Goal: Navigation & Orientation: Find specific page/section

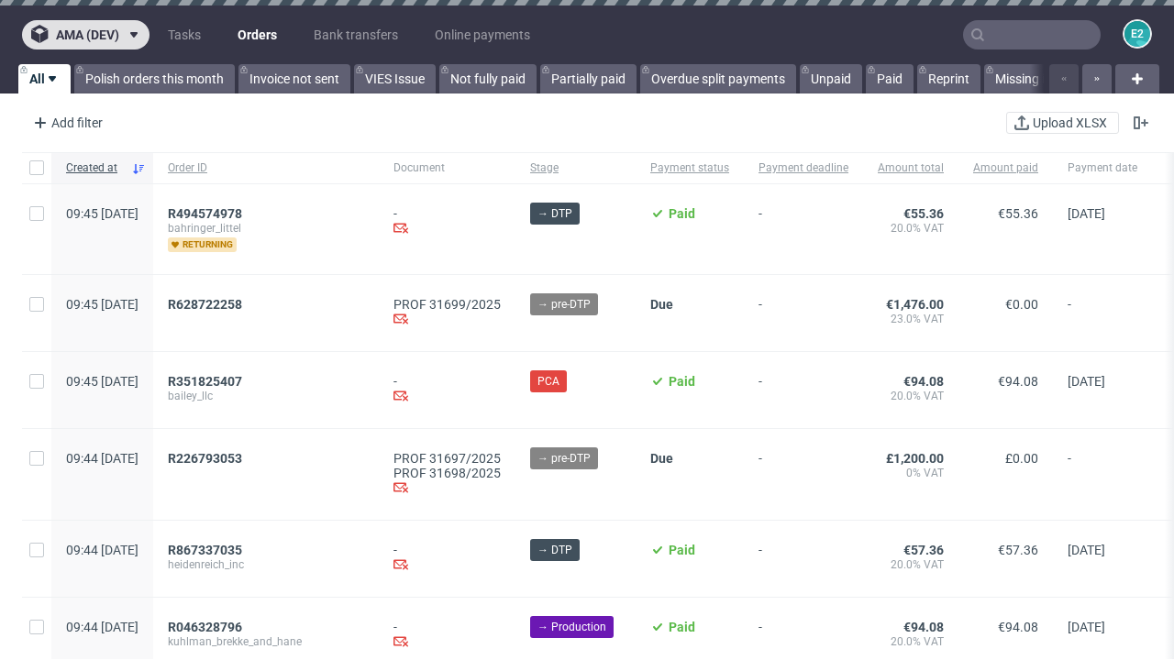
click at [85, 35] on span "ama (dev)" at bounding box center [87, 34] width 63 height 13
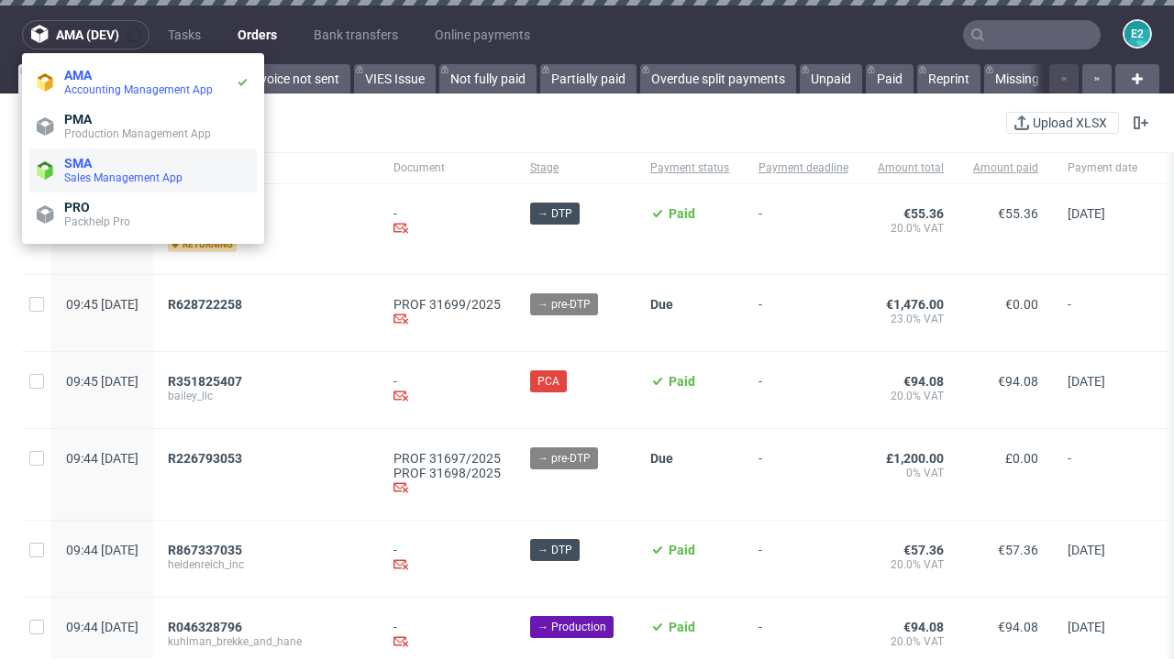
click at [143, 171] on span "Sales Management App" at bounding box center [156, 178] width 185 height 15
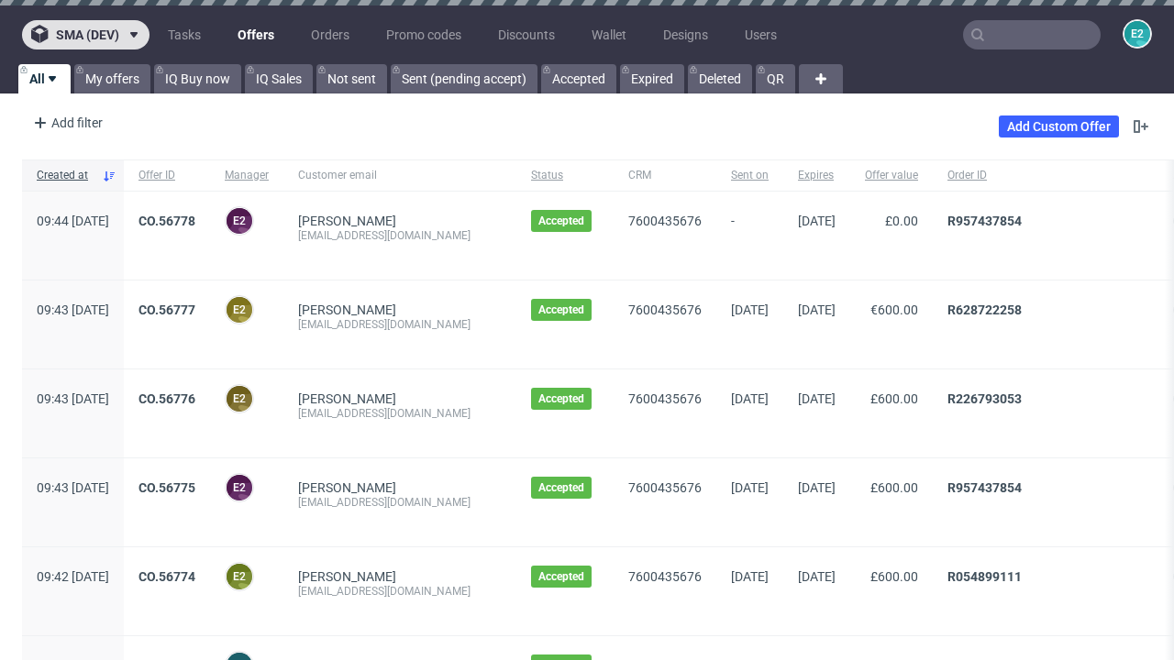
click at [85, 35] on span "sma (dev)" at bounding box center [87, 34] width 63 height 13
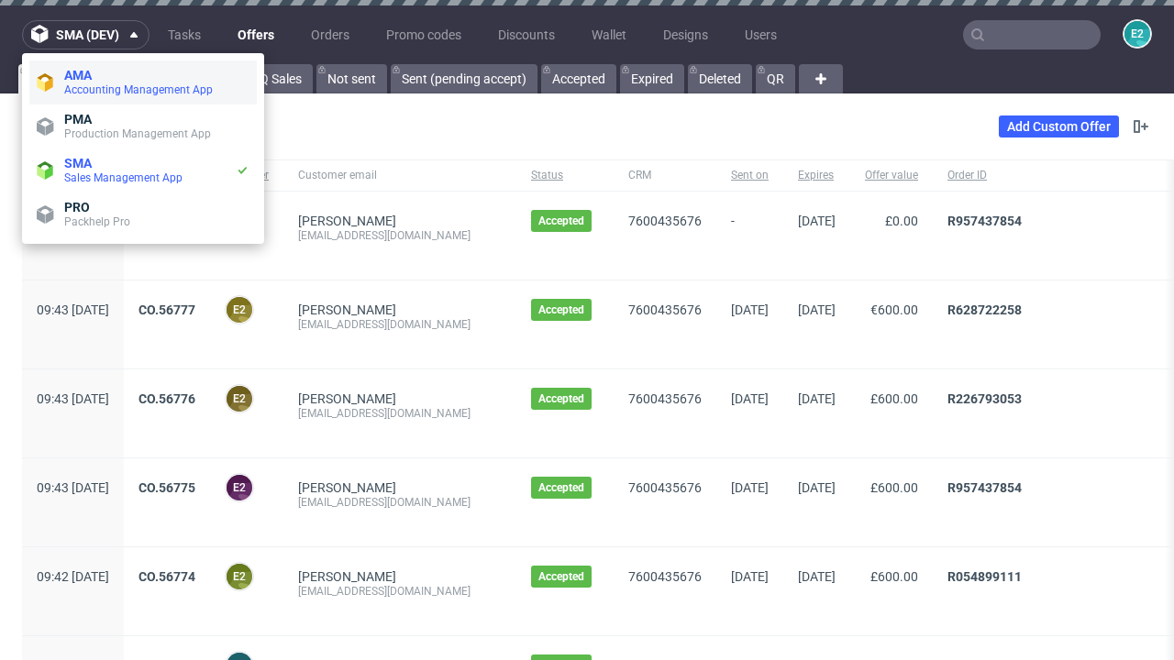
click at [143, 83] on span "Accounting Management App" at bounding box center [156, 90] width 185 height 15
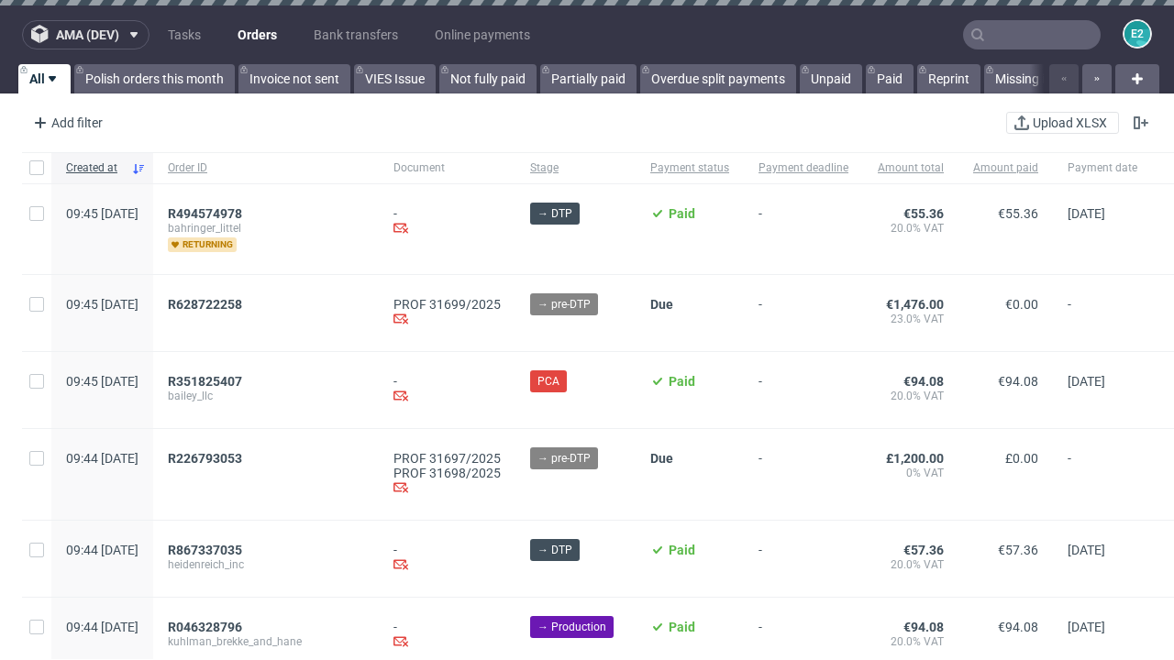
click at [85, 35] on span "ama (dev)" at bounding box center [87, 34] width 63 height 13
